Goal: Use online tool/utility: Utilize a website feature to perform a specific function

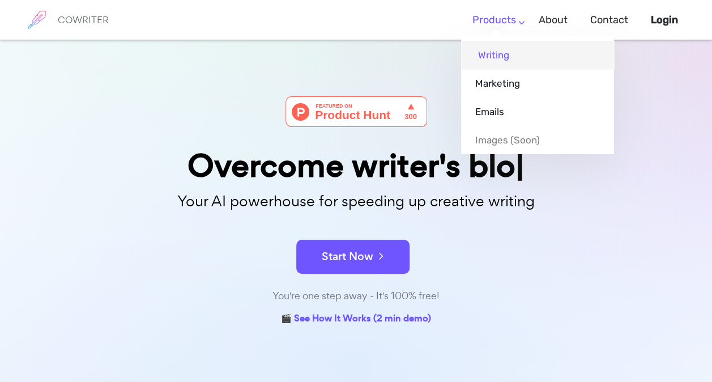
click at [506, 56] on link "Writing" at bounding box center [537, 55] width 153 height 28
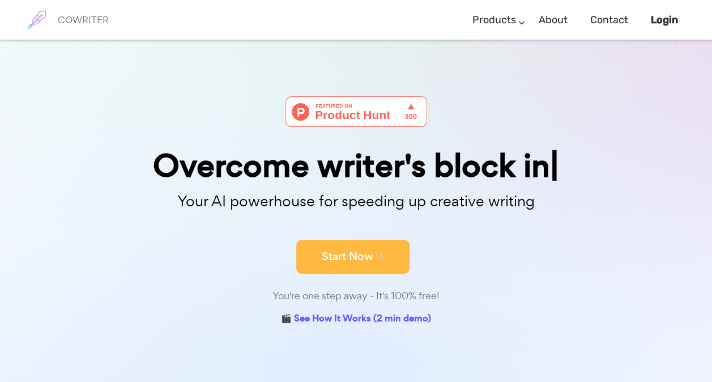
click at [358, 260] on button "Start Now" at bounding box center [352, 256] width 113 height 34
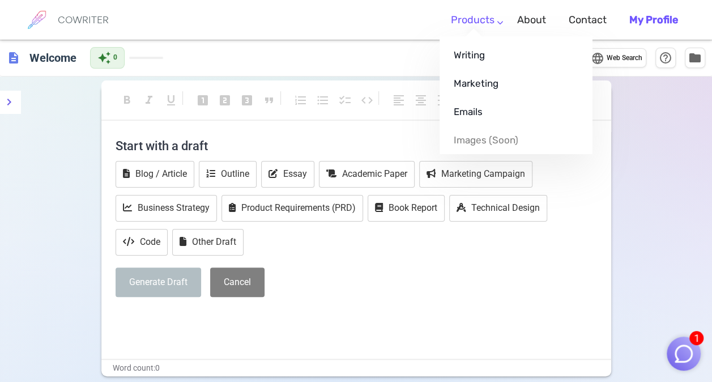
click at [481, 36] on ul "Writing Marketing Emails Images (soon)" at bounding box center [515, 95] width 153 height 118
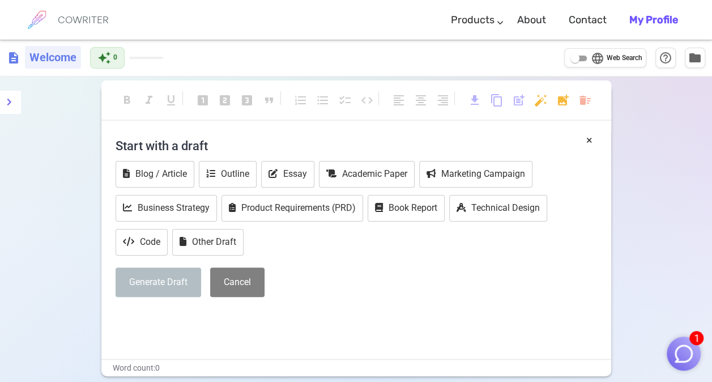
click at [57, 61] on h6 "Welcome" at bounding box center [53, 57] width 56 height 23
click at [42, 110] on div "format_bold format_italic format_underlined looks_one looks_two looks_3 format_…" at bounding box center [356, 267] width 712 height 383
click at [8, 100] on icon "menu" at bounding box center [9, 102] width 4 height 7
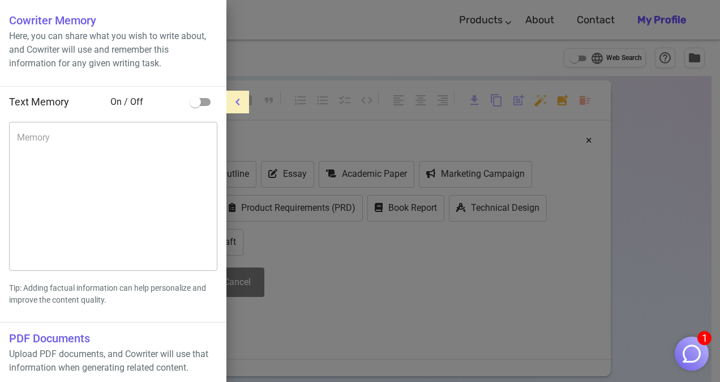
click at [205, 100] on input "checkbox" at bounding box center [195, 102] width 65 height 22
checkbox input "true"
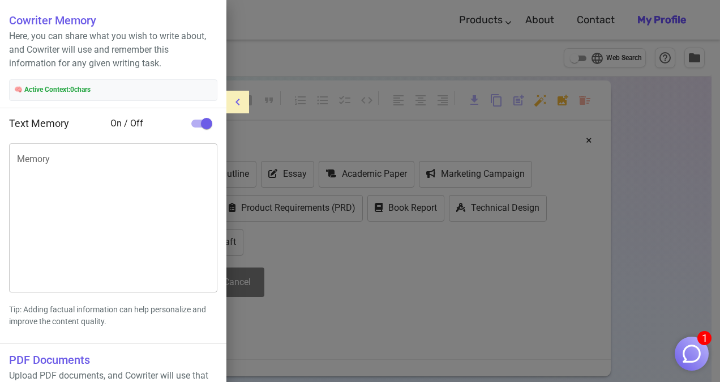
click at [371, 297] on div at bounding box center [360, 191] width 720 height 382
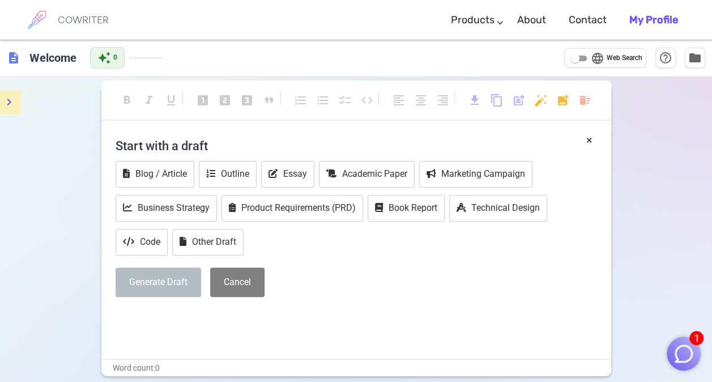
click at [159, 326] on div "× Start with a draft Blog / Article Outline Essay Academic Paper Marketing Camp…" at bounding box center [355, 245] width 509 height 226
click at [227, 239] on button "Other Draft" at bounding box center [207, 242] width 71 height 27
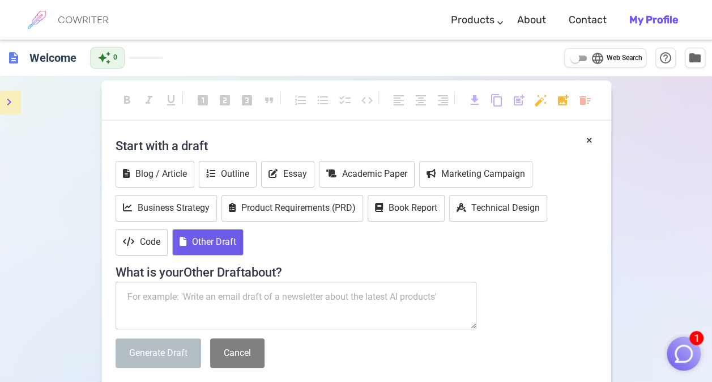
click at [184, 306] on textarea at bounding box center [295, 305] width 361 height 48
click at [591, 18] on link "Contact" at bounding box center [587, 19] width 38 height 33
click at [568, 274] on h4 "What is your Other Draft about?" at bounding box center [355, 269] width 481 height 22
